Goal: Find specific page/section: Find specific page/section

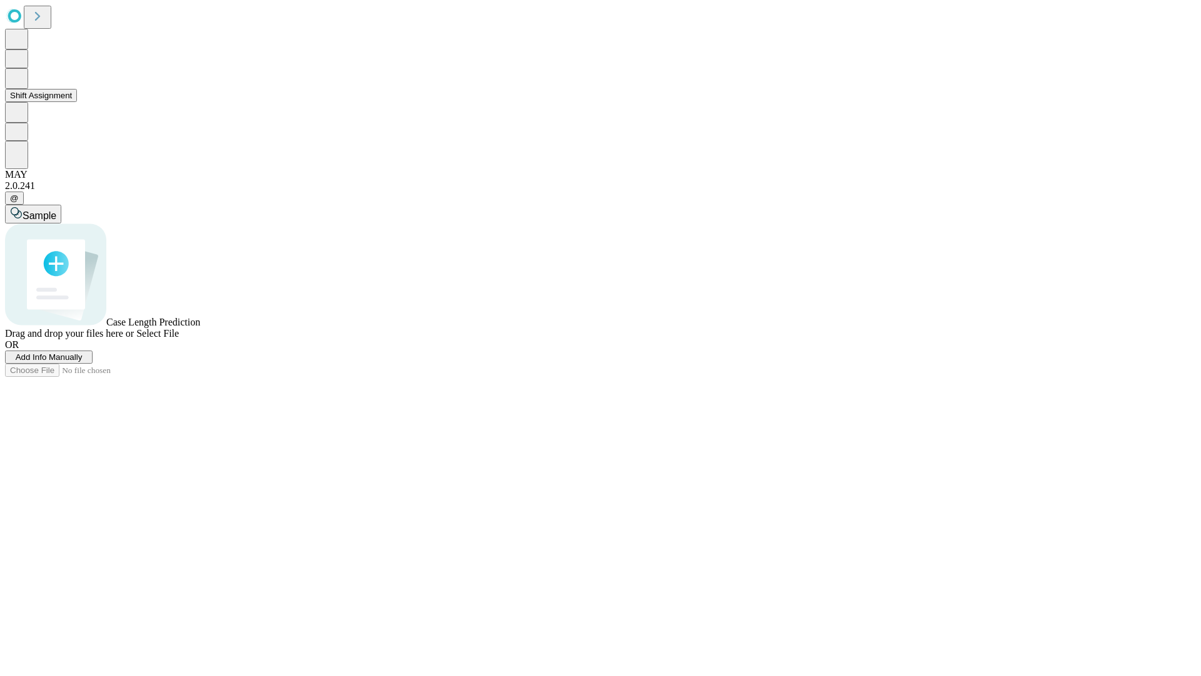
click at [77, 102] on button "Shift Assignment" at bounding box center [41, 95] width 72 height 13
